Goal: Find specific page/section: Find specific page/section

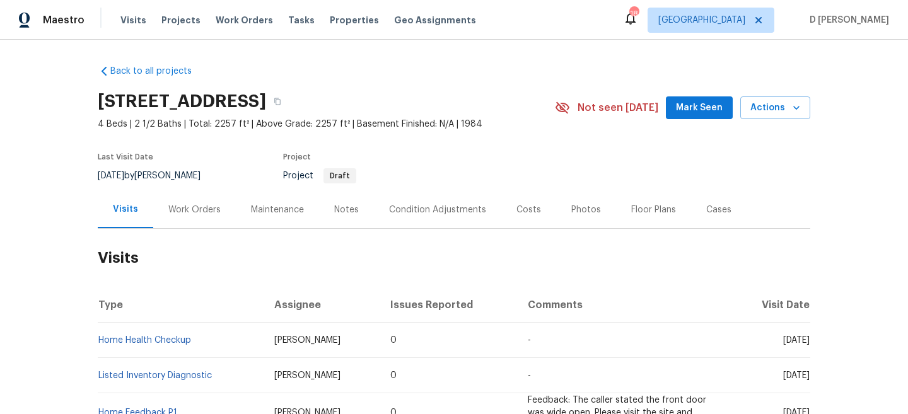
scroll to position [90, 0]
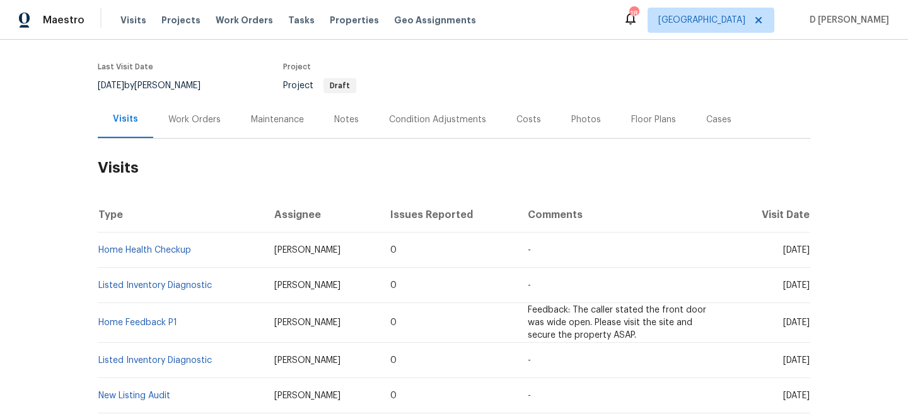
click at [201, 117] on div "Work Orders" at bounding box center [194, 120] width 52 height 13
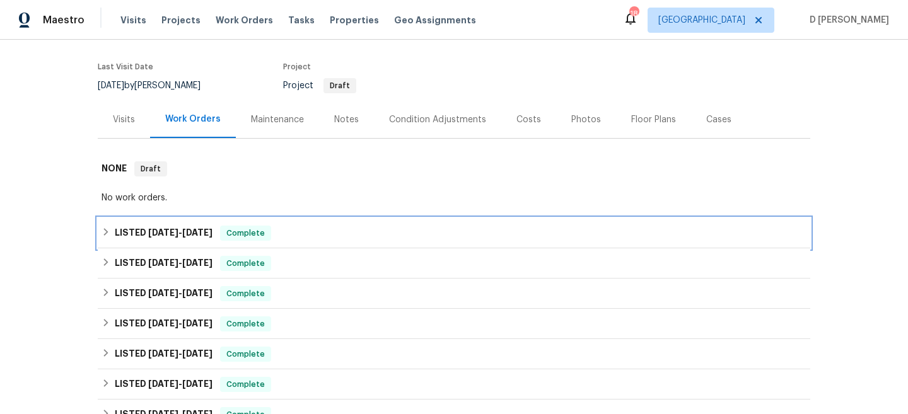
click at [110, 230] on icon at bounding box center [106, 232] width 9 height 9
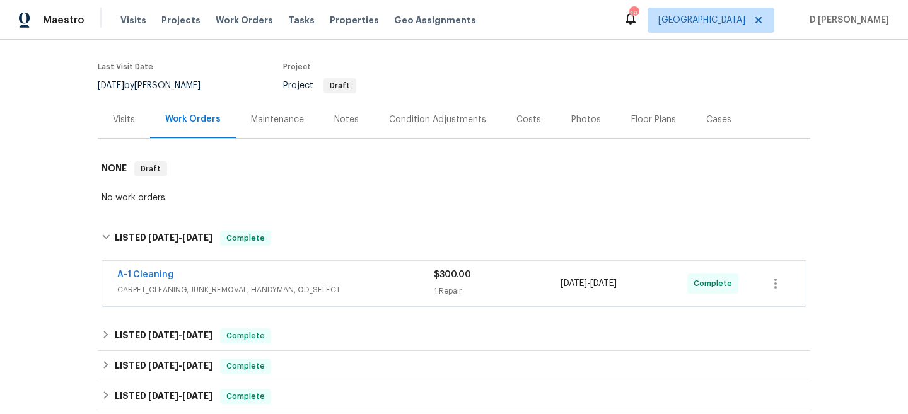
click at [230, 285] on span "CARPET_CLEANING, JUNK_REMOVAL, HANDYMAN, OD_SELECT" at bounding box center [275, 290] width 317 height 13
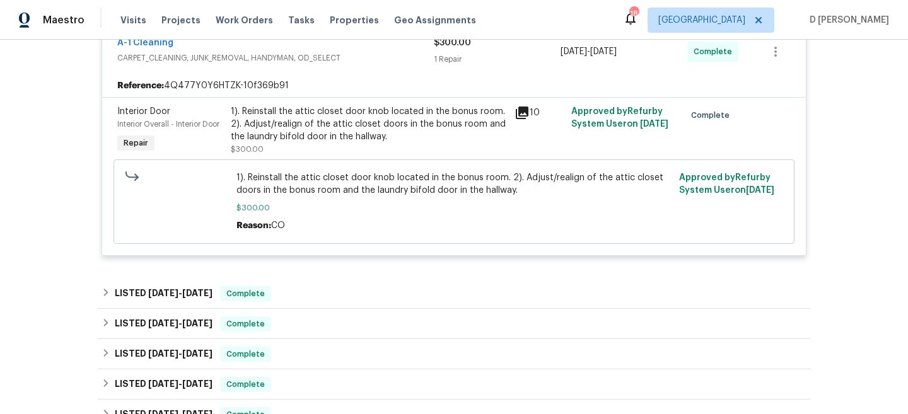
scroll to position [174, 0]
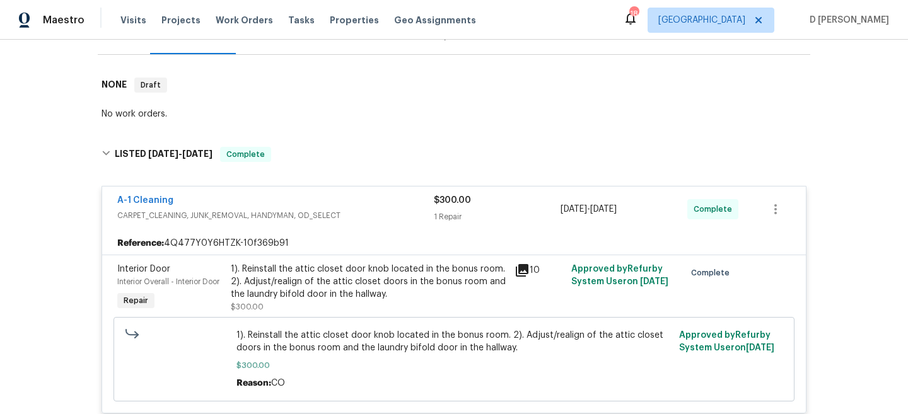
click at [139, 210] on span "CARPET_CLEANING, JUNK_REMOVAL, HANDYMAN, OD_SELECT" at bounding box center [275, 215] width 317 height 13
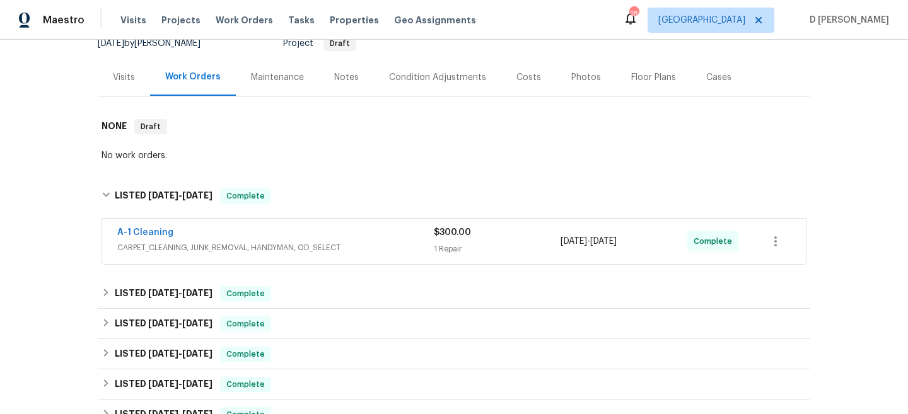
scroll to position [149, 0]
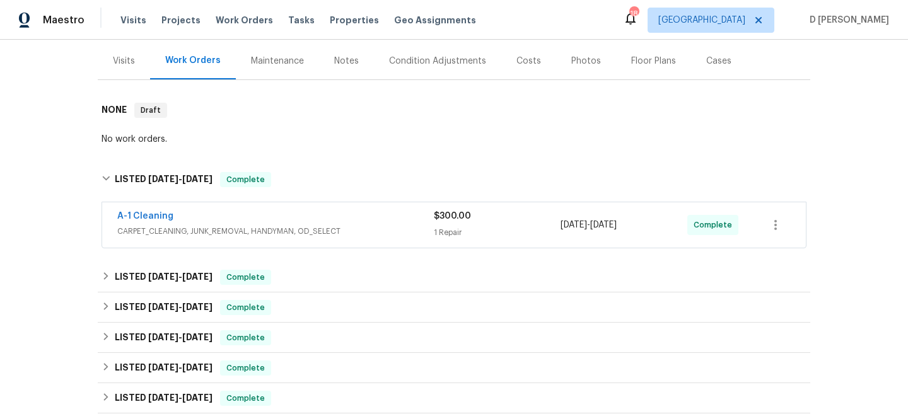
click at [124, 66] on div "Visits" at bounding box center [124, 61] width 22 height 13
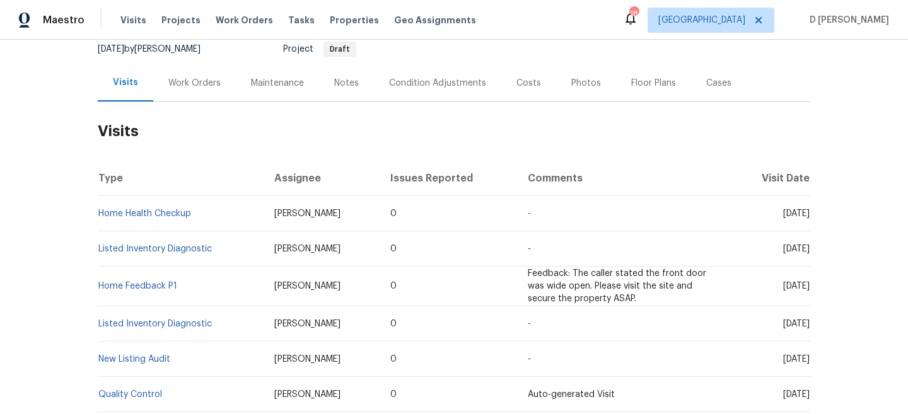
scroll to position [119, 0]
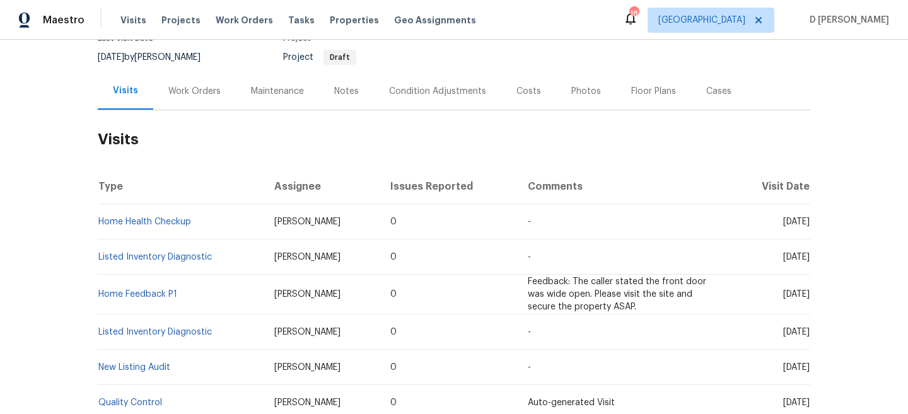
click at [191, 92] on div "Work Orders" at bounding box center [194, 91] width 52 height 13
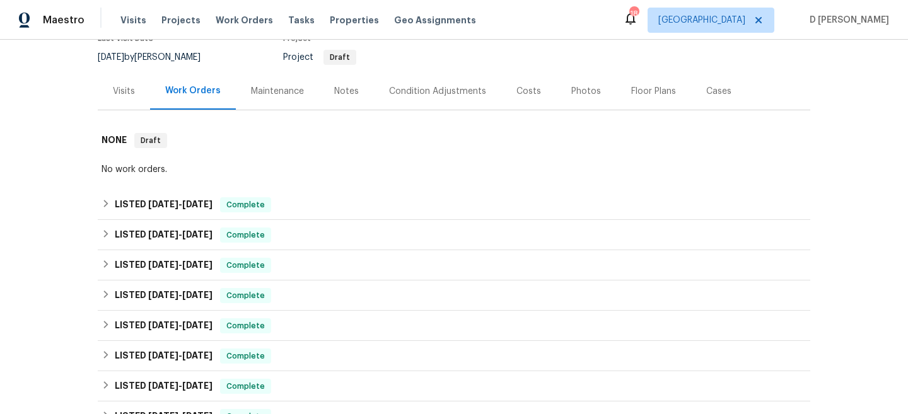
click at [129, 88] on div "Visits" at bounding box center [124, 91] width 22 height 13
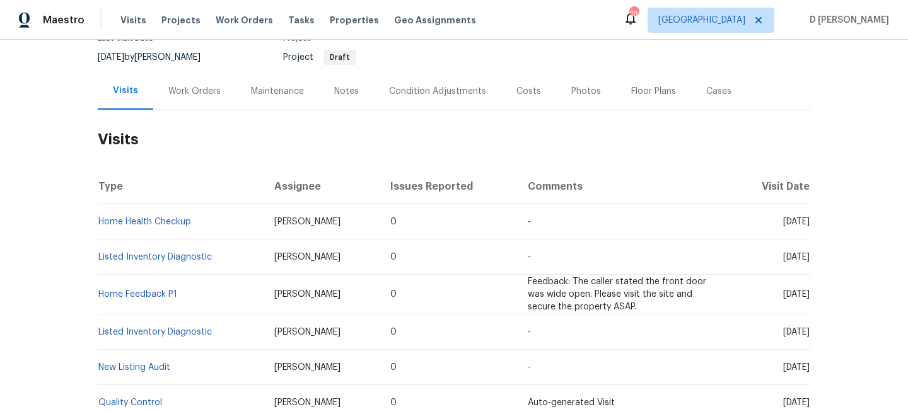
click at [199, 97] on div "Work Orders" at bounding box center [194, 91] width 52 height 13
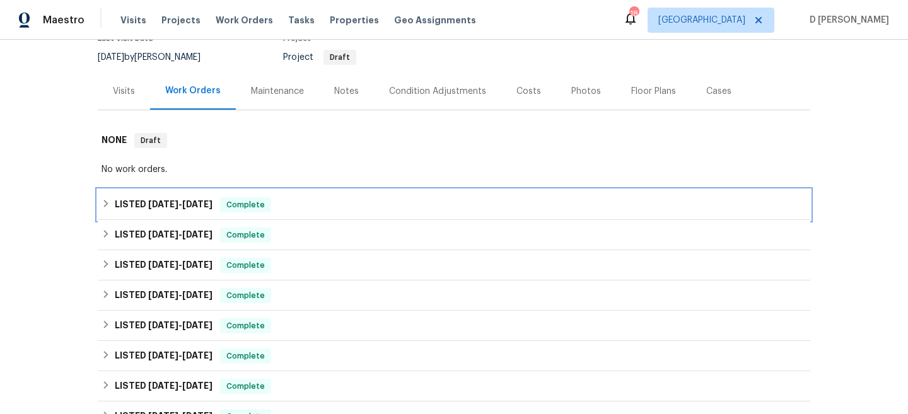
click at [115, 206] on h6 "LISTED 9/2/25 - 9/4/25" at bounding box center [164, 204] width 98 height 15
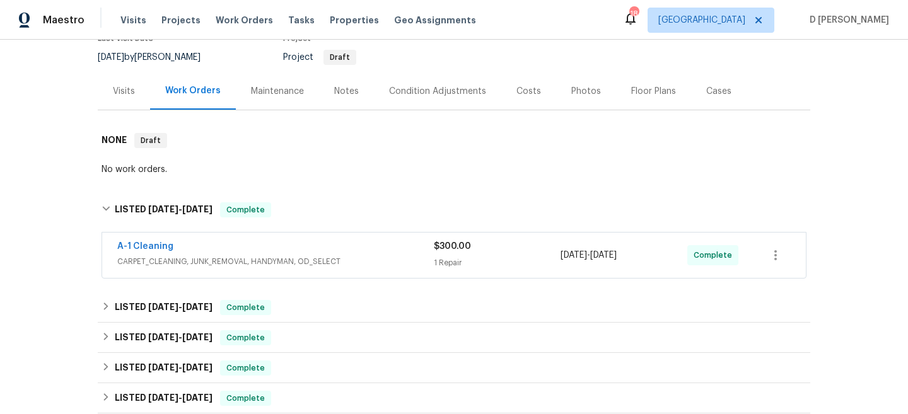
click at [195, 255] on span "CARPET_CLEANING, JUNK_REMOVAL, HANDYMAN, OD_SELECT" at bounding box center [275, 261] width 317 height 13
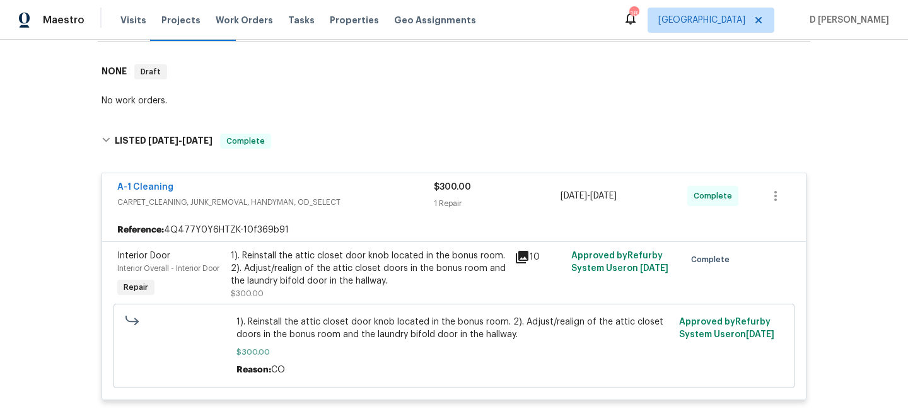
scroll to position [199, 0]
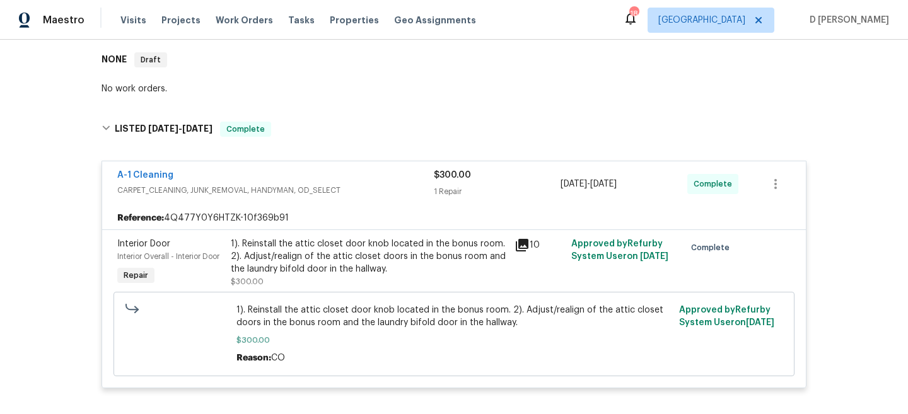
click at [209, 189] on span "CARPET_CLEANING, JUNK_REMOVAL, HANDYMAN, OD_SELECT" at bounding box center [275, 190] width 317 height 13
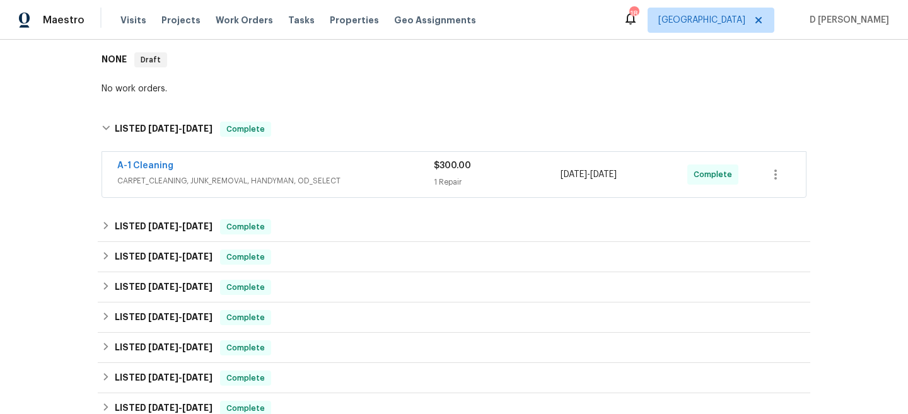
scroll to position [131, 0]
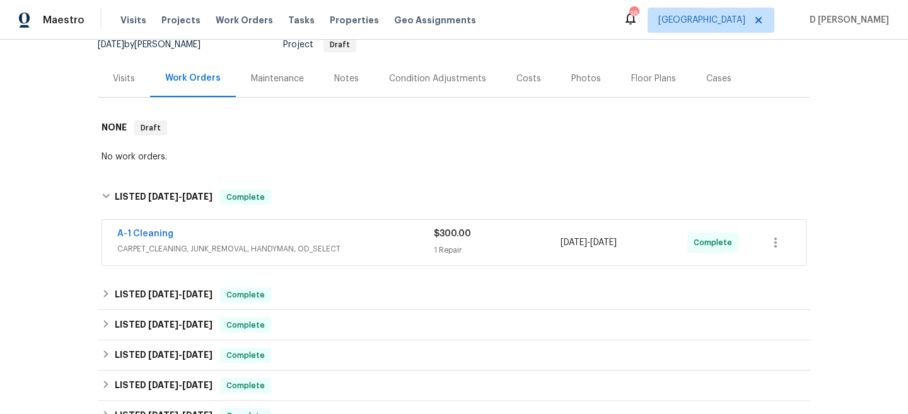
click at [129, 77] on div "Visits" at bounding box center [124, 79] width 22 height 13
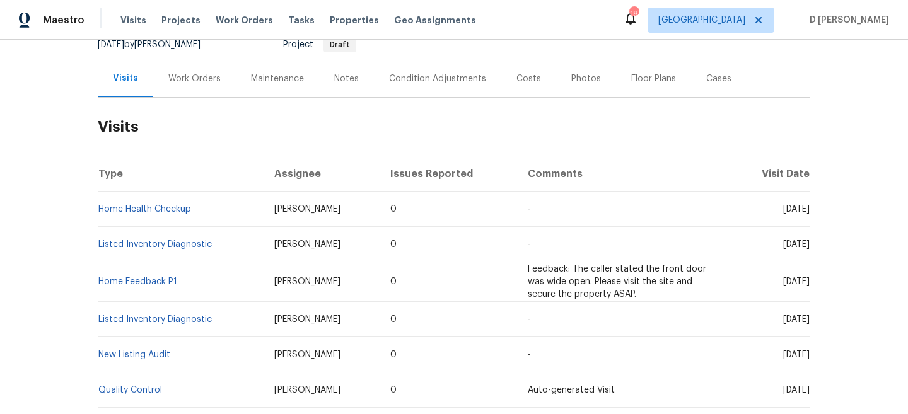
drag, startPoint x: 757, startPoint y: 206, endPoint x: 785, endPoint y: 208, distance: 28.4
click at [785, 208] on span "Tue, Sep 02 2025" at bounding box center [796, 209] width 26 height 9
copy span "Sep 02"
click at [201, 81] on div "Work Orders" at bounding box center [194, 79] width 52 height 13
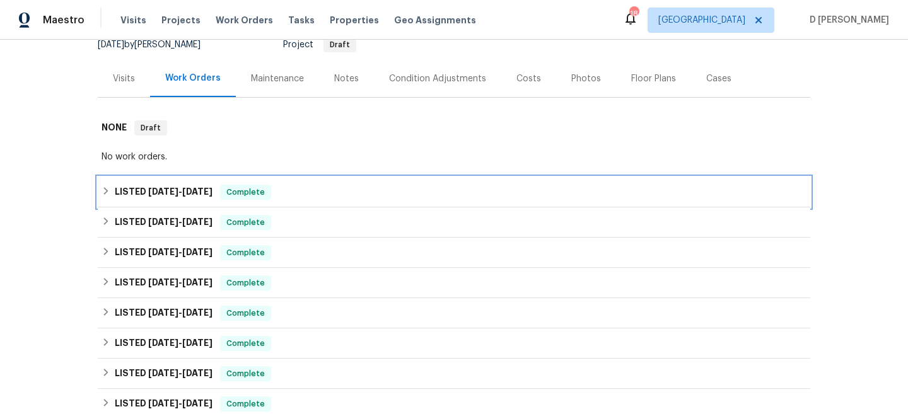
click at [103, 185] on div "LISTED 9/2/25 - 9/4/25 Complete" at bounding box center [454, 192] width 705 height 15
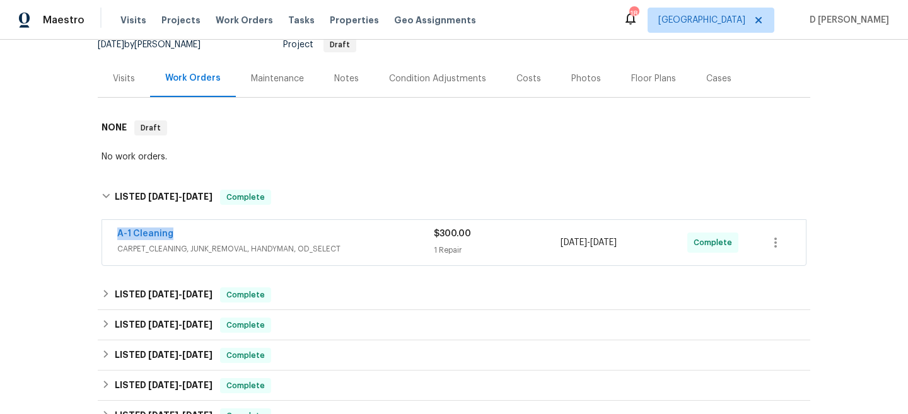
drag, startPoint x: 106, startPoint y: 237, endPoint x: 204, endPoint y: 236, distance: 97.8
click at [204, 236] on div "A-1 Cleaning CARPET_CLEANING, JUNK_REMOVAL, HANDYMAN, OD_SELECT $300.00 1 Repai…" at bounding box center [454, 242] width 704 height 45
copy link "A-1 Cleaning"
click at [117, 79] on div "Visits" at bounding box center [124, 79] width 22 height 13
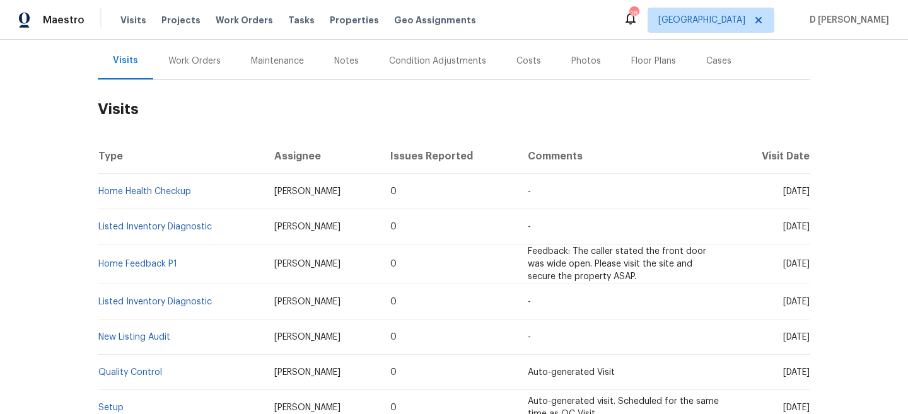
scroll to position [153, 0]
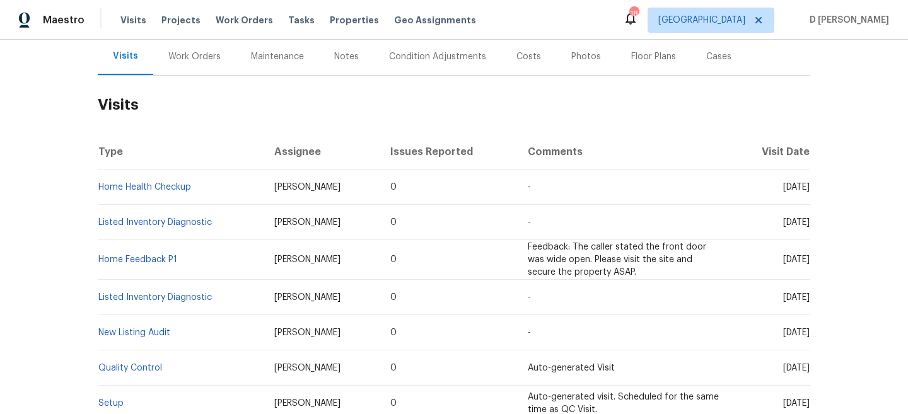
drag, startPoint x: 763, startPoint y: 187, endPoint x: 786, endPoint y: 190, distance: 23.5
click at [786, 190] on span "Tue, Sep 02 2025" at bounding box center [796, 187] width 26 height 9
click at [199, 64] on div "Work Orders" at bounding box center [194, 56] width 83 height 37
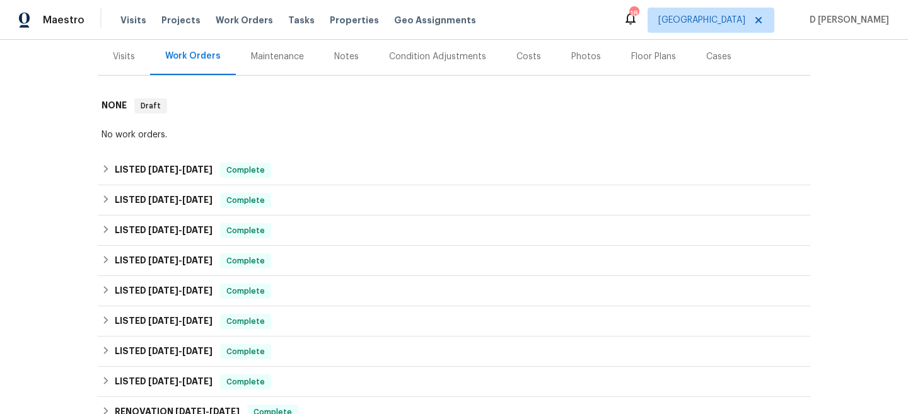
scroll to position [154, 0]
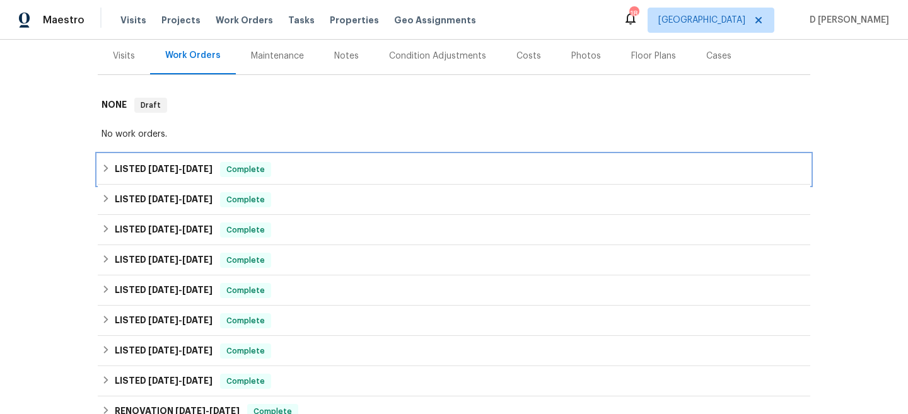
click at [107, 172] on icon at bounding box center [106, 168] width 9 height 9
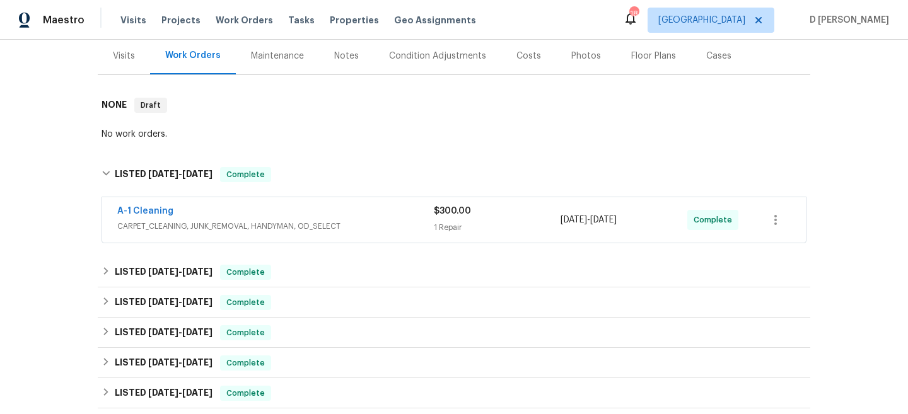
click at [219, 223] on span "CARPET_CLEANING, JUNK_REMOVAL, HANDYMAN, OD_SELECT" at bounding box center [275, 226] width 317 height 13
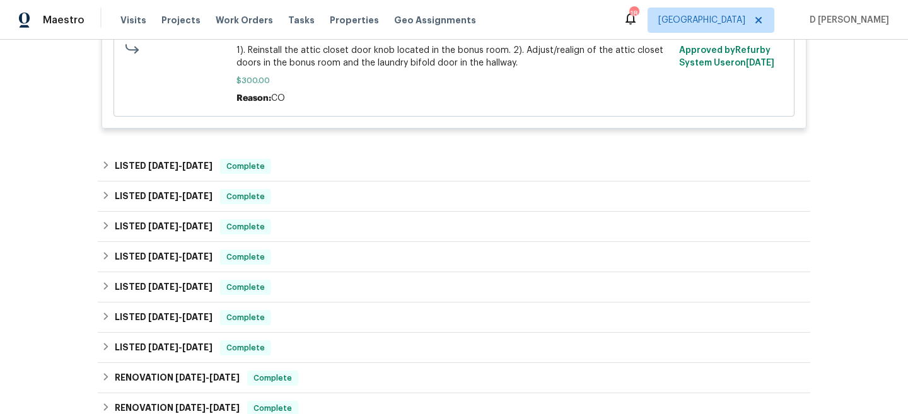
scroll to position [462, 0]
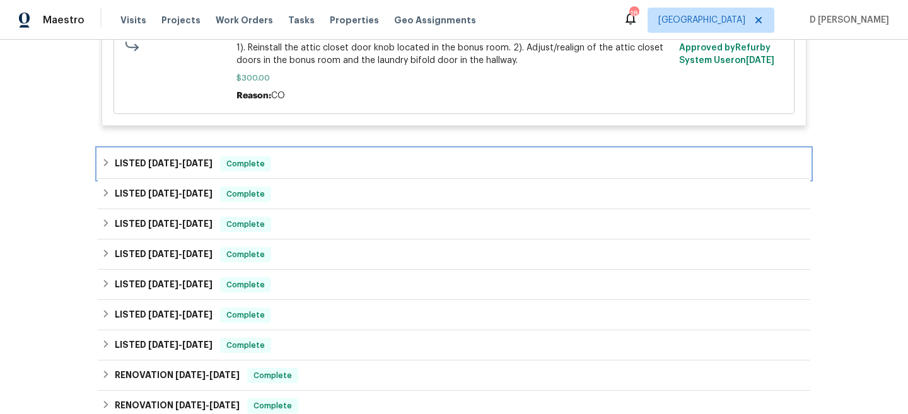
click at [100, 163] on div "LISTED 8/28/25 - 8/29/25 Complete" at bounding box center [454, 164] width 713 height 30
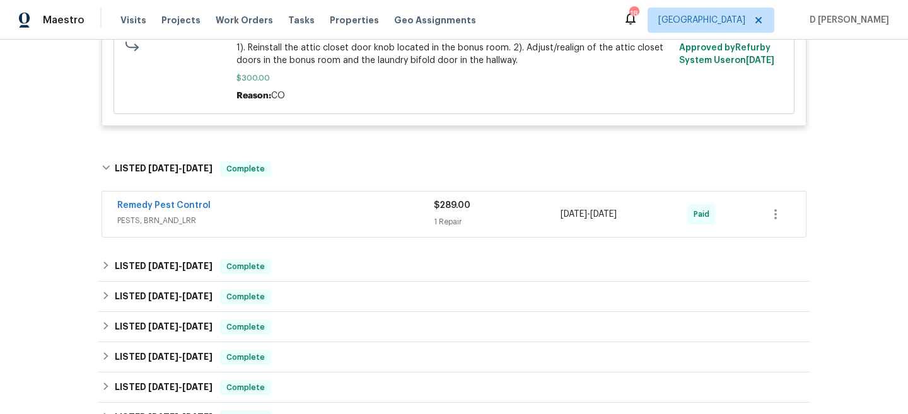
click at [259, 214] on div "Remedy Pest Control" at bounding box center [275, 206] width 317 height 15
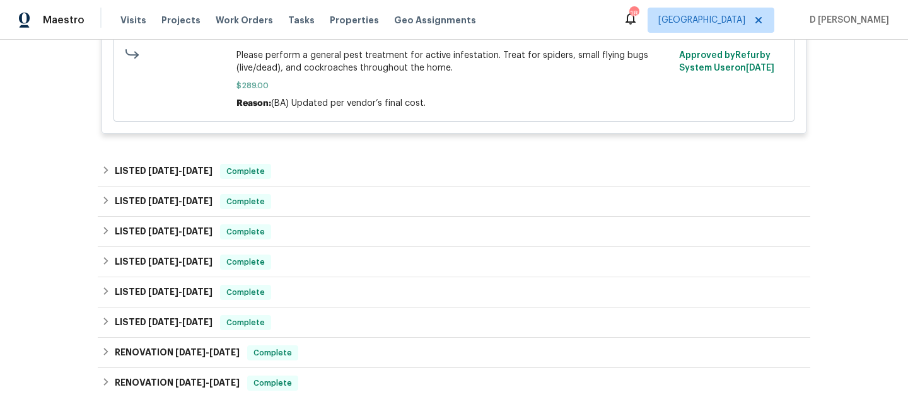
scroll to position [757, 0]
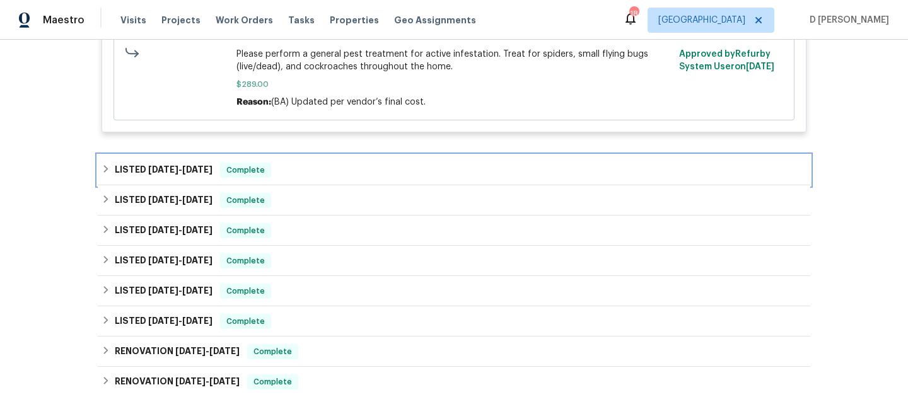
click at [110, 173] on icon at bounding box center [106, 169] width 9 height 9
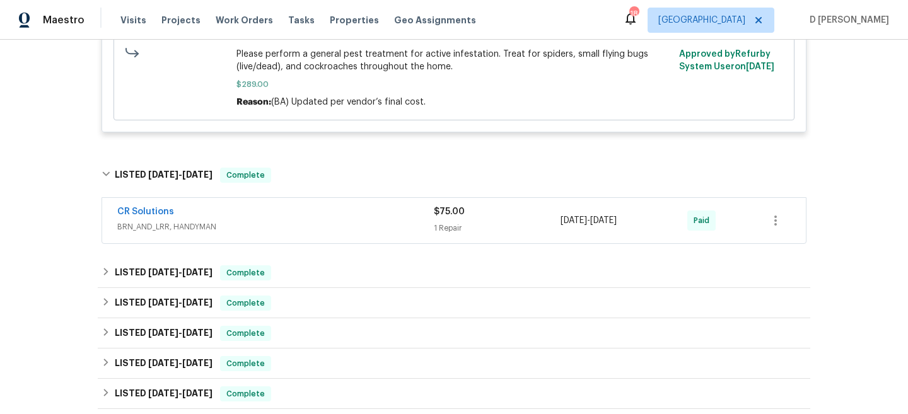
click at [214, 237] on div "CR Solutions BRN_AND_LRR, HANDYMAN $75.00 1 Repair 8/4/2025 - 8/6/2025 Paid" at bounding box center [454, 220] width 704 height 45
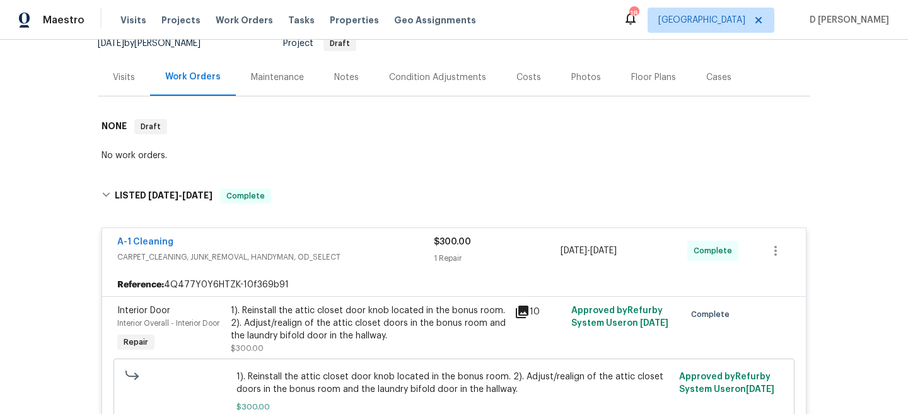
scroll to position [86, 0]
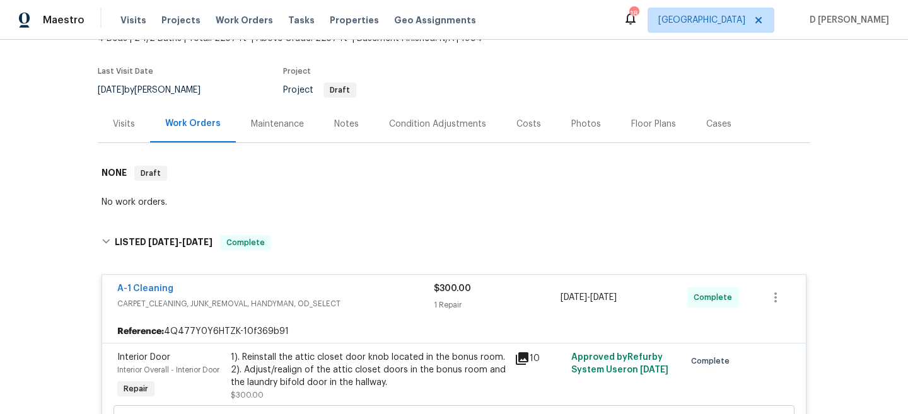
click at [126, 129] on div "Visits" at bounding box center [124, 124] width 22 height 13
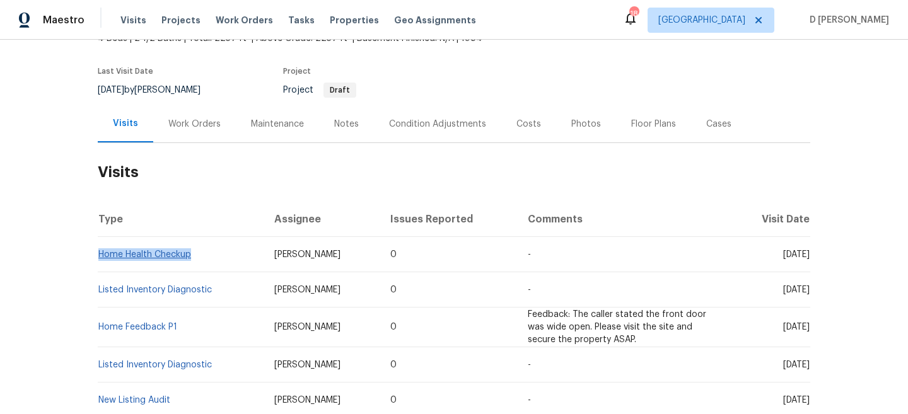
drag, startPoint x: 200, startPoint y: 255, endPoint x: 100, endPoint y: 253, distance: 100.3
click at [100, 253] on td "Home Health Checkup" at bounding box center [181, 254] width 167 height 35
copy link "Home Health Checkup"
click at [308, 289] on span "Ryan Craven" at bounding box center [307, 290] width 66 height 9
drag, startPoint x: 196, startPoint y: 256, endPoint x: 100, endPoint y: 249, distance: 95.5
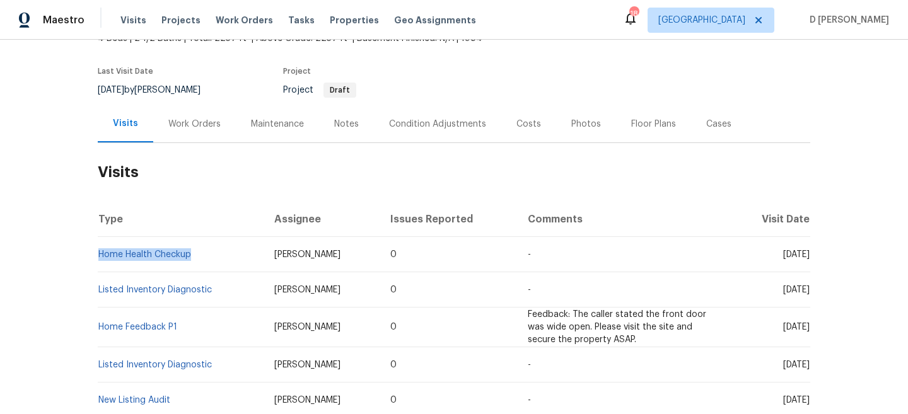
click at [100, 249] on td "Home Health Checkup" at bounding box center [181, 254] width 167 height 35
copy link "Home Health Checkup"
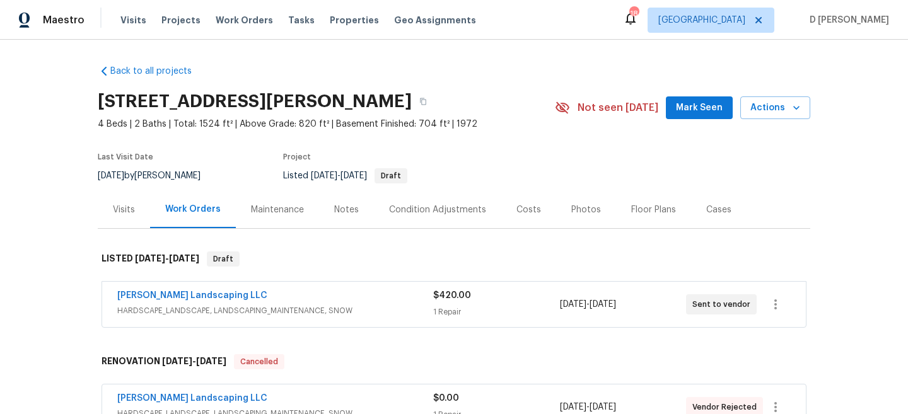
scroll to position [122, 0]
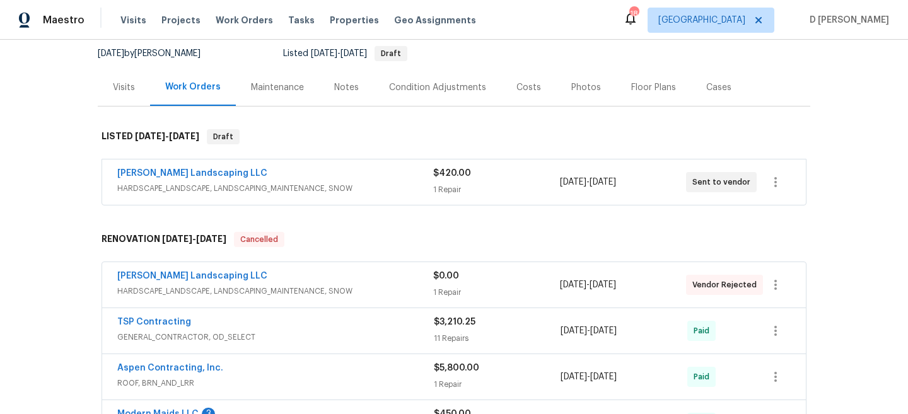
click at [380, 178] on div "[PERSON_NAME] Landscaping LLC" at bounding box center [275, 174] width 316 height 15
